Goal: Understand process/instructions: Learn how to perform a task or action

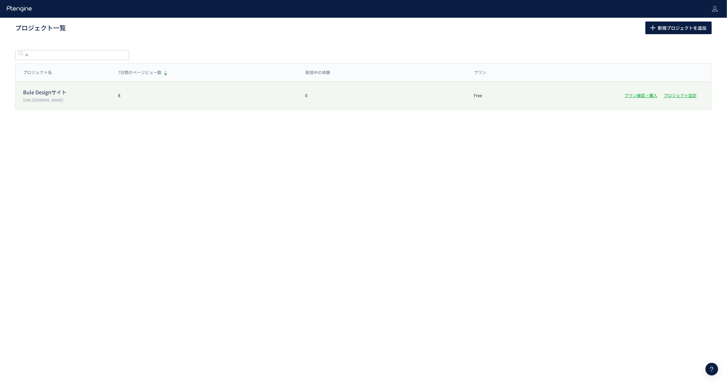
click at [87, 97] on p "[URL][DOMAIN_NAME]" at bounding box center [66, 99] width 87 height 5
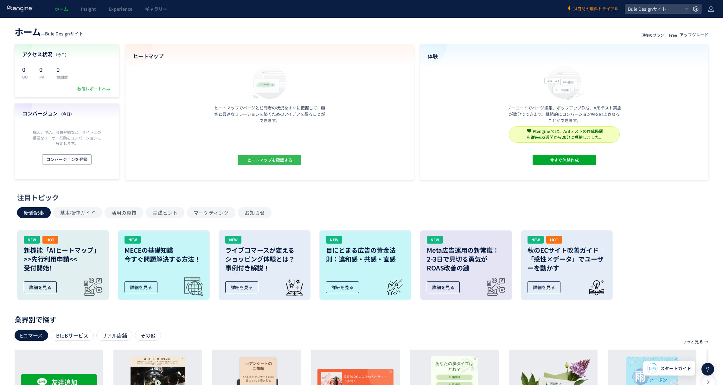
click at [270, 159] on span "ヒートマップを確認する" at bounding box center [269, 160] width 45 height 10
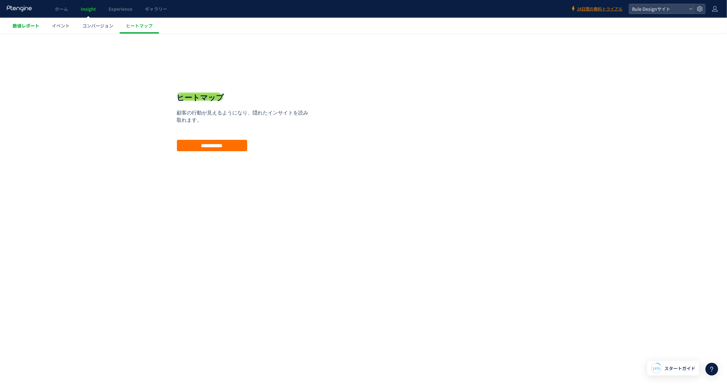
click at [17, 27] on span "数値レポート" at bounding box center [26, 25] width 27 height 6
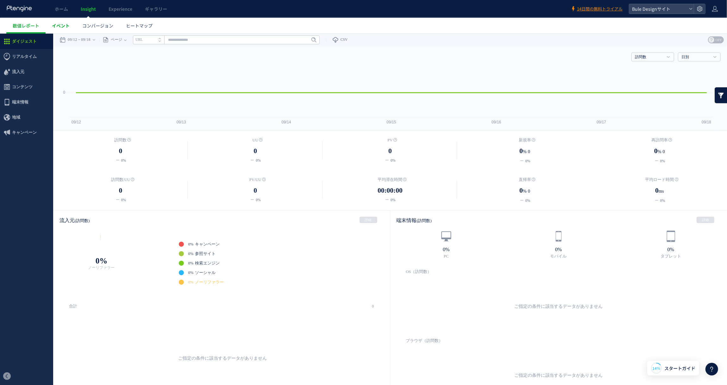
click at [68, 28] on span "イベント" at bounding box center [61, 25] width 18 height 6
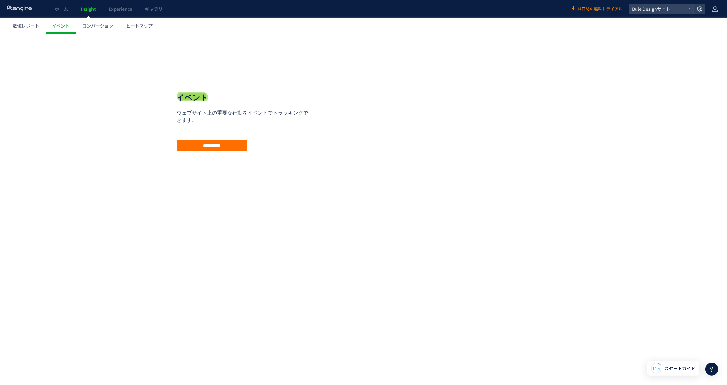
click at [106, 26] on span "コンバージョン" at bounding box center [97, 25] width 31 height 6
click at [145, 25] on span "ヒートマップ" at bounding box center [139, 25] width 27 height 6
click at [22, 8] on icon at bounding box center [19, 8] width 26 height 6
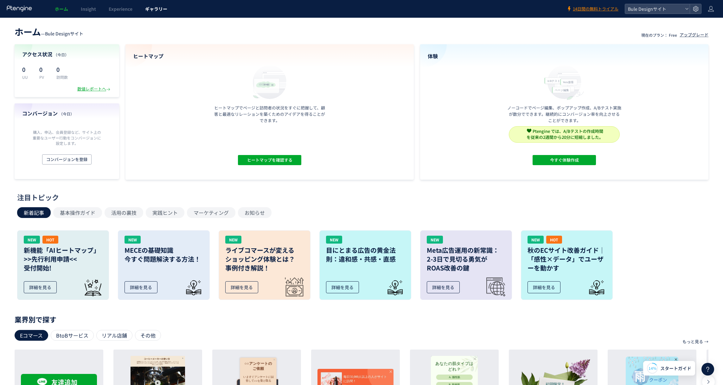
click at [156, 8] on span "ギャラリー" at bounding box center [156, 9] width 22 height 6
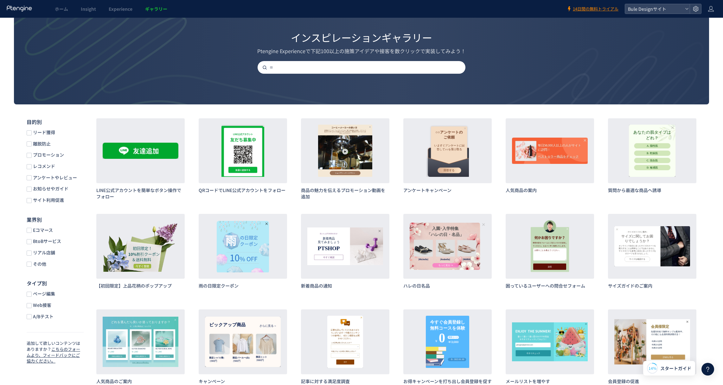
scroll to position [63, 0]
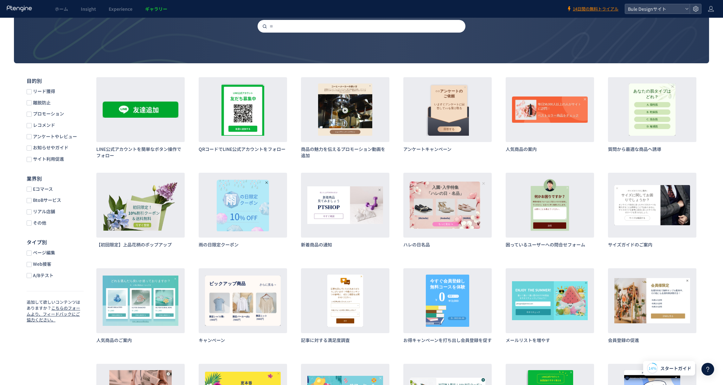
click at [33, 92] on span "リード獲得" at bounding box center [43, 91] width 23 height 6
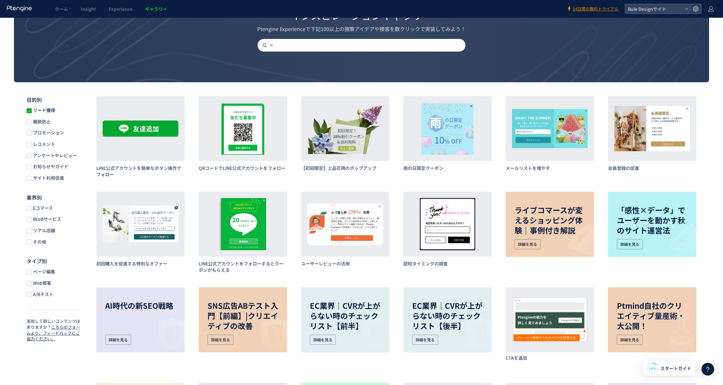
scroll to position [32, 0]
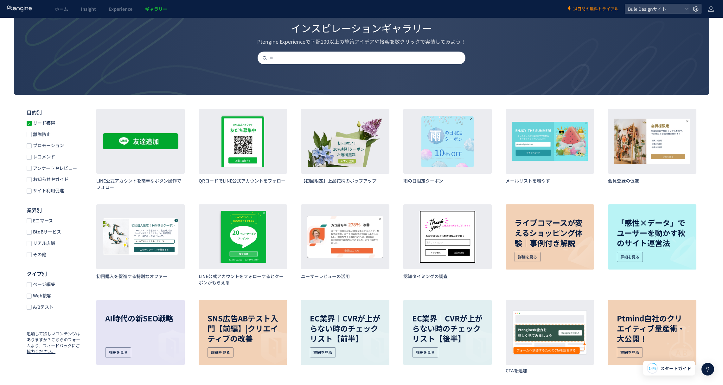
click at [30, 125] on span at bounding box center [29, 123] width 5 height 5
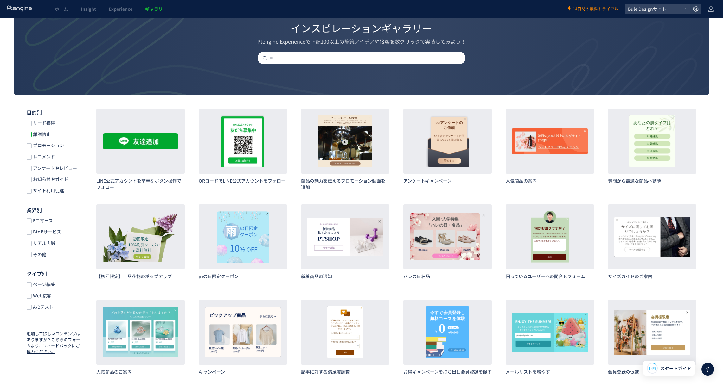
click at [30, 136] on span at bounding box center [29, 134] width 5 height 5
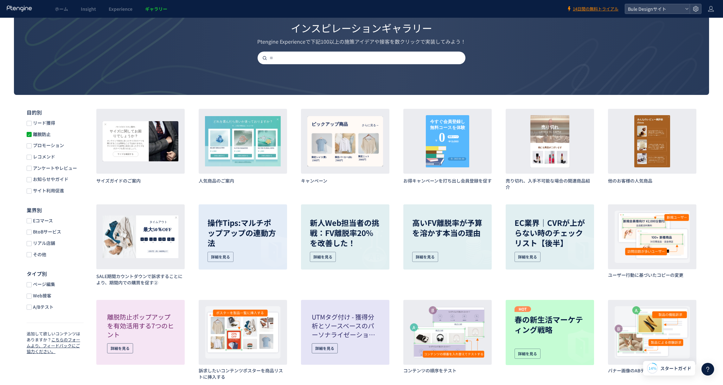
click at [30, 136] on span at bounding box center [29, 134] width 5 height 5
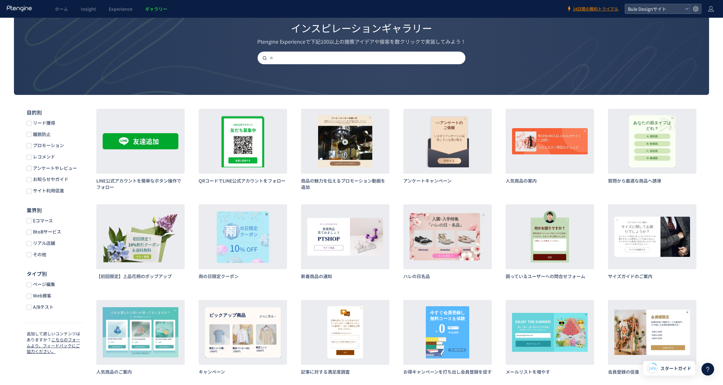
click at [7, 9] on icon at bounding box center [19, 8] width 26 height 6
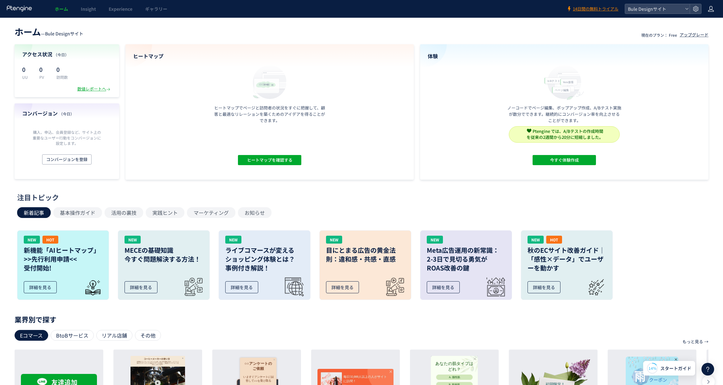
click at [712, 9] on icon at bounding box center [710, 9] width 6 height 6
click at [703, 24] on span "アカウント設定" at bounding box center [694, 25] width 31 height 6
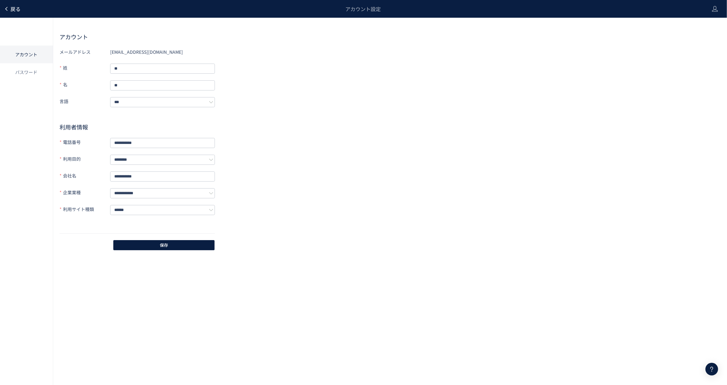
click at [4, 9] on icon at bounding box center [6, 8] width 5 height 5
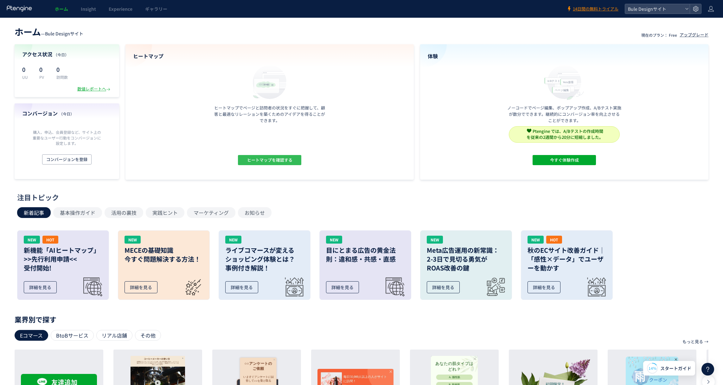
click at [280, 161] on span "ヒートマップを確認する" at bounding box center [269, 160] width 45 height 10
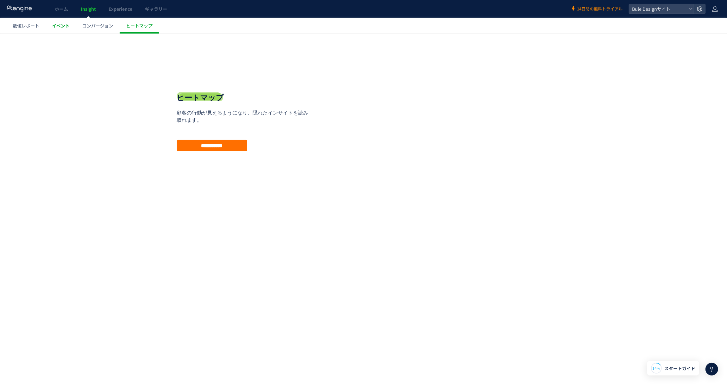
click at [54, 25] on span "イベント" at bounding box center [61, 25] width 18 height 6
click at [21, 26] on span "数値レポート" at bounding box center [26, 25] width 27 height 6
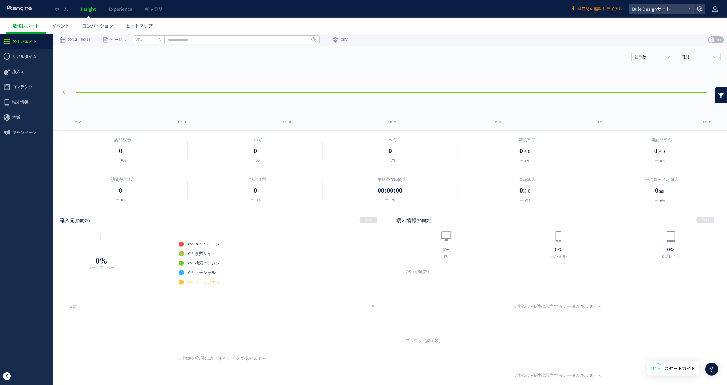
click at [6, 375] on span at bounding box center [7, 376] width 8 height 8
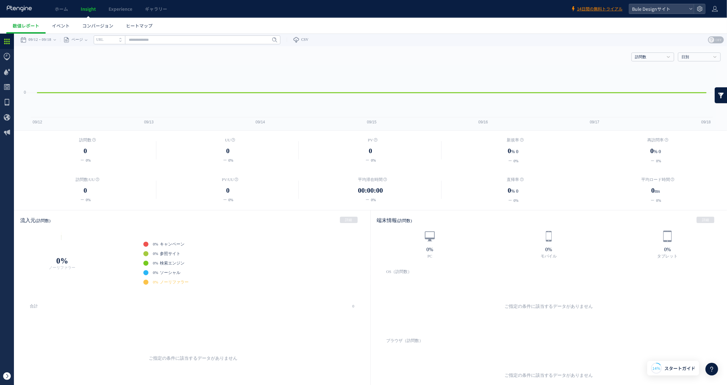
click at [6, 377] on span at bounding box center [7, 376] width 8 height 8
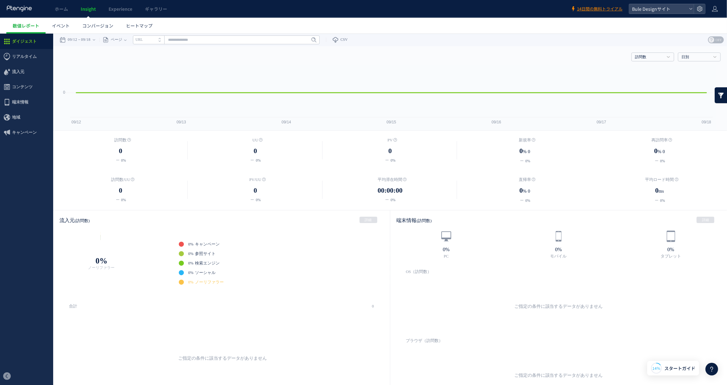
click at [20, 9] on icon at bounding box center [19, 8] width 26 height 6
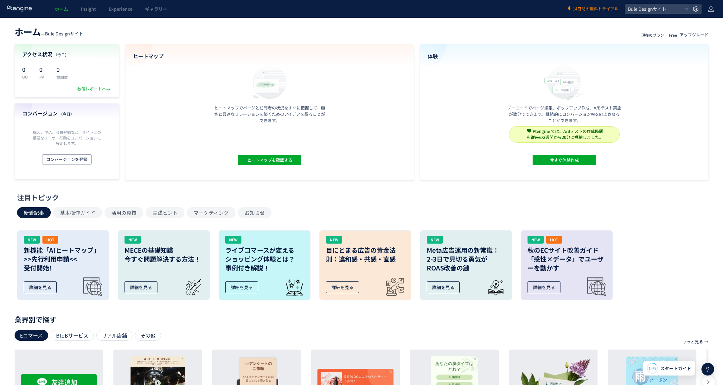
click at [23, 12] on icon at bounding box center [19, 8] width 26 height 6
click at [23, 10] on use at bounding box center [19, 8] width 25 height 6
click at [684, 9] on div "Bule Designサイト" at bounding box center [657, 8] width 65 height 9
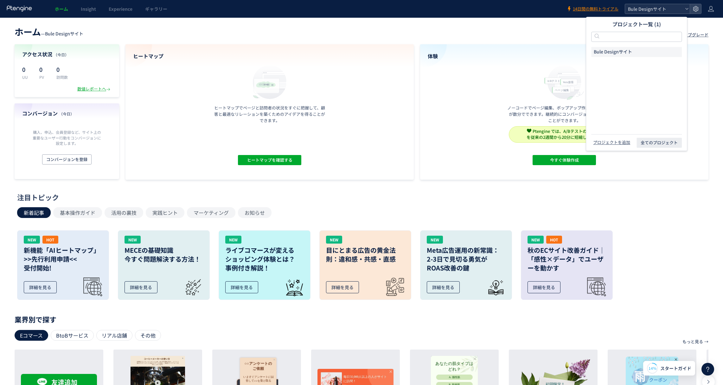
click at [684, 9] on div "Bule Designサイト" at bounding box center [657, 8] width 65 height 9
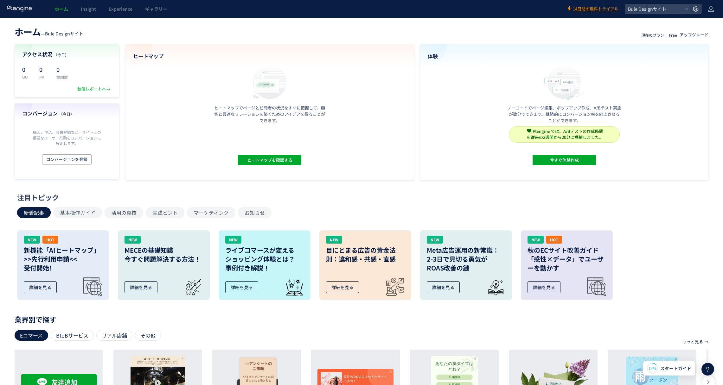
scroll to position [166, 0]
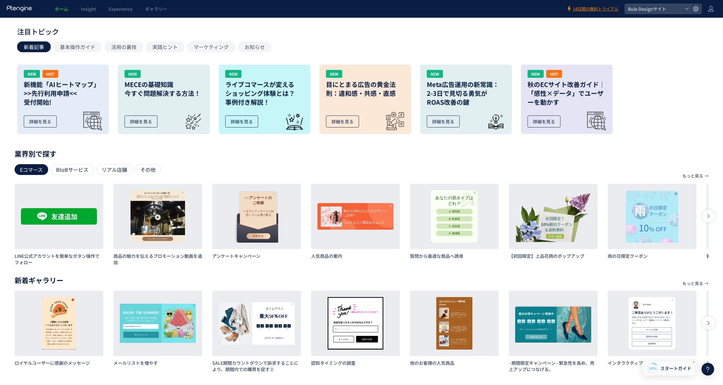
click at [670, 371] on span "スタートガイド" at bounding box center [675, 368] width 31 height 7
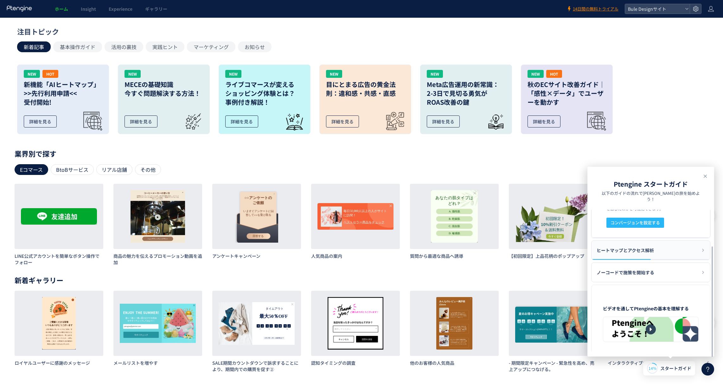
scroll to position [0, 0]
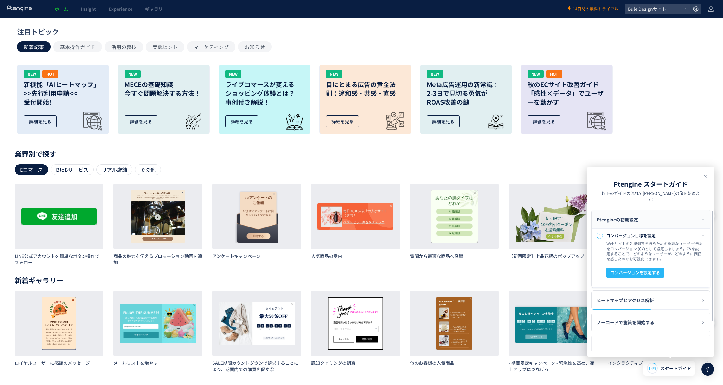
click at [692, 214] on div "Ptengineの初期設定" at bounding box center [650, 219] width 118 height 19
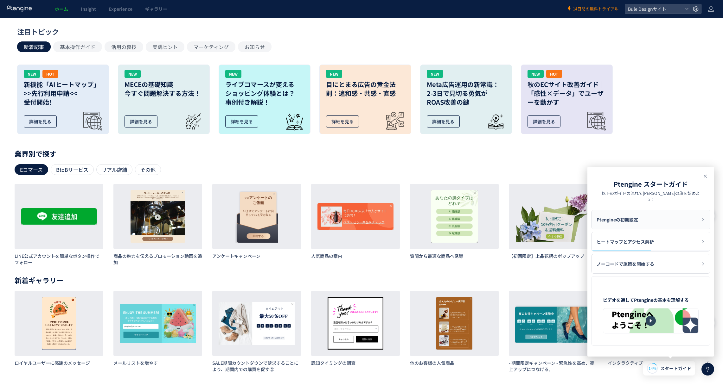
click at [692, 214] on div "Ptengineの初期設定" at bounding box center [650, 219] width 118 height 19
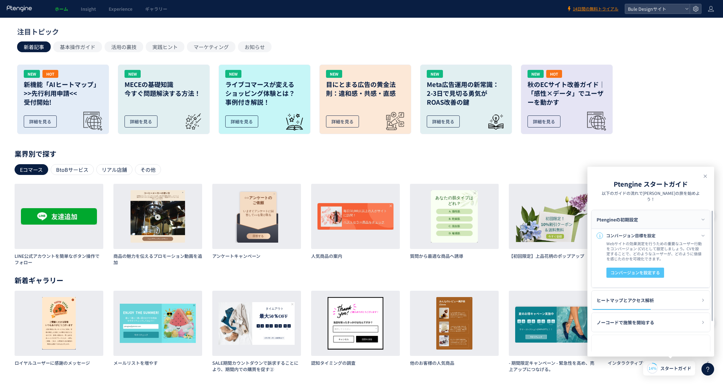
click at [658, 268] on span "コンバージョンを設定する" at bounding box center [634, 273] width 49 height 10
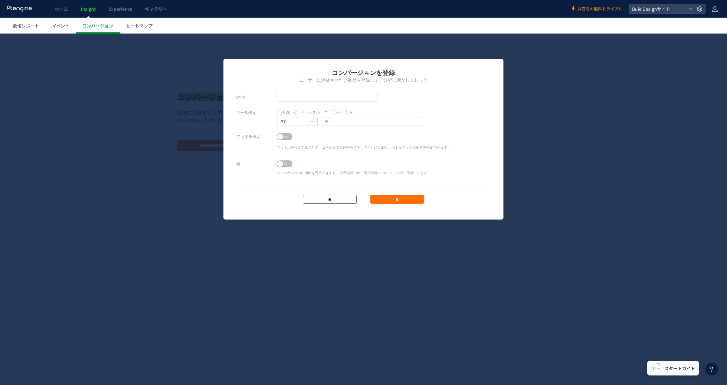
click at [331, 201] on input "**" at bounding box center [330, 199] width 54 height 9
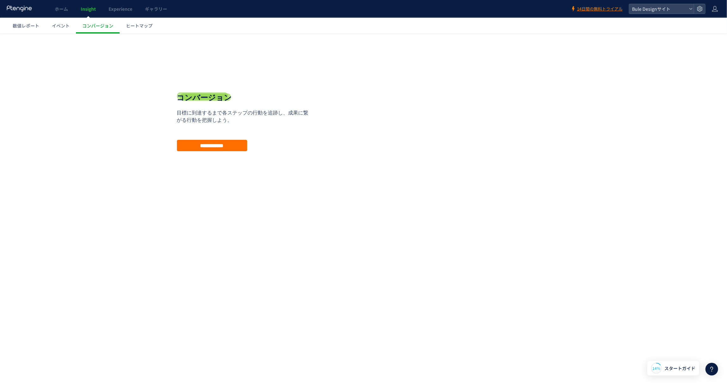
click at [670, 80] on div "**********" at bounding box center [363, 141] width 727 height 158
